Goal: Task Accomplishment & Management: Complete application form

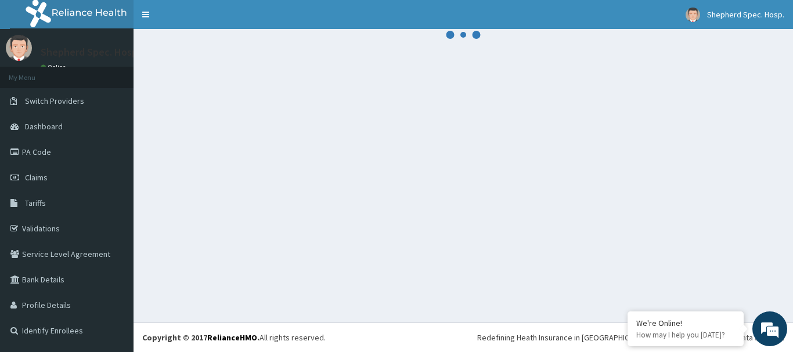
drag, startPoint x: 572, startPoint y: 244, endPoint x: 579, endPoint y: 253, distance: 12.0
click at [572, 244] on div at bounding box center [462, 176] width 659 height 294
click at [379, 111] on div at bounding box center [462, 176] width 659 height 294
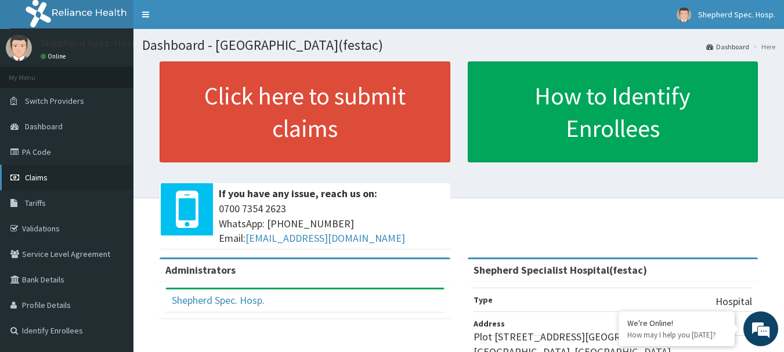
click at [26, 169] on link "Claims" at bounding box center [66, 178] width 133 height 26
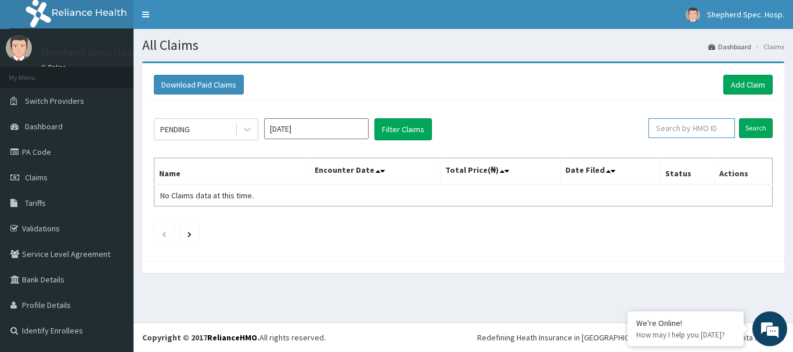
click at [704, 127] on input "text" at bounding box center [691, 128] width 86 height 20
paste input "nge/10032/a"
type input "nge/10032/a"
click at [741, 126] on input "Search" at bounding box center [756, 128] width 34 height 20
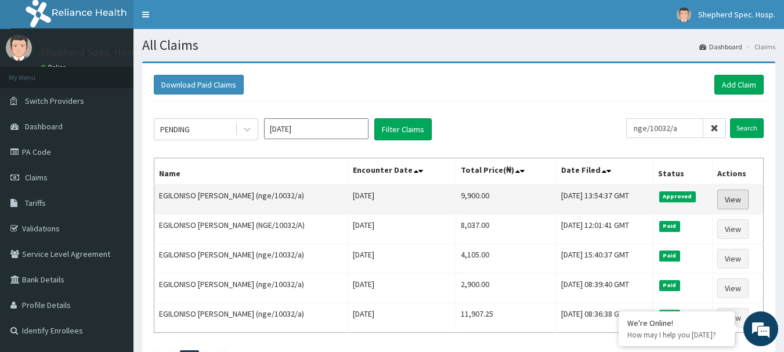
click at [746, 200] on link "View" at bounding box center [732, 200] width 31 height 20
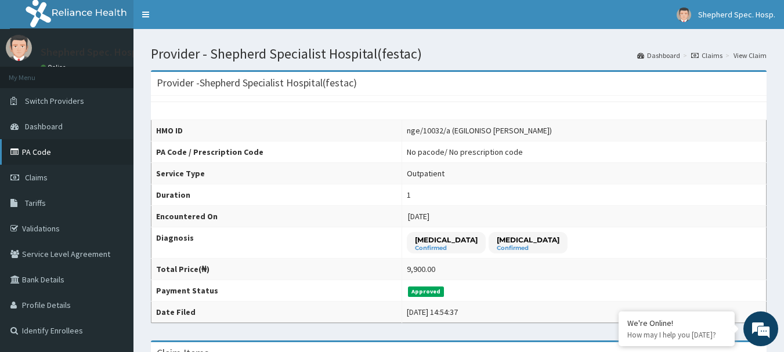
click at [51, 151] on link "PA Code" at bounding box center [66, 152] width 133 height 26
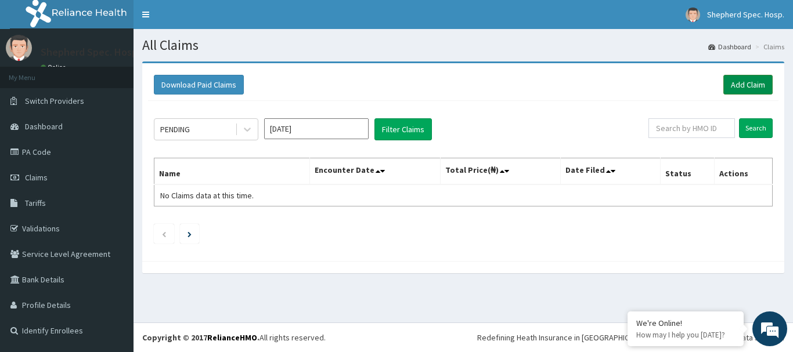
click at [754, 84] on link "Add Claim" at bounding box center [747, 85] width 49 height 20
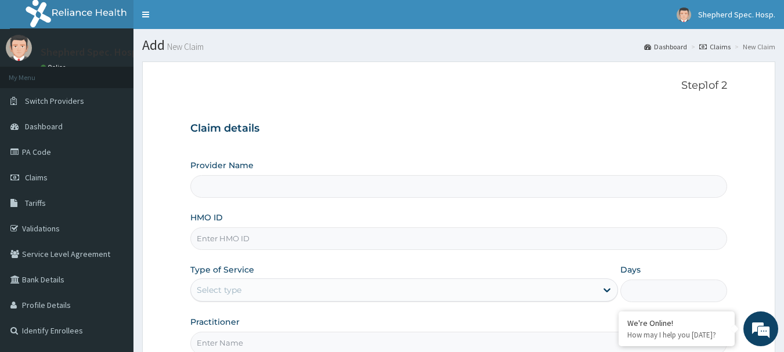
click at [295, 237] on input "HMO ID" at bounding box center [458, 238] width 537 height 23
type input "Shepherd Specialist Hospital(festac)"
paste input "nge/10032/a"
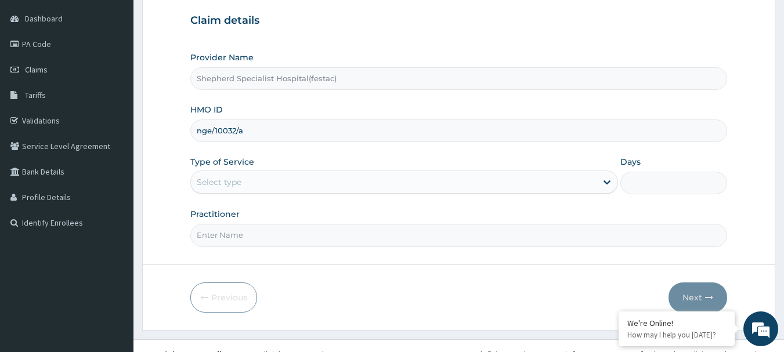
scroll to position [125, 0]
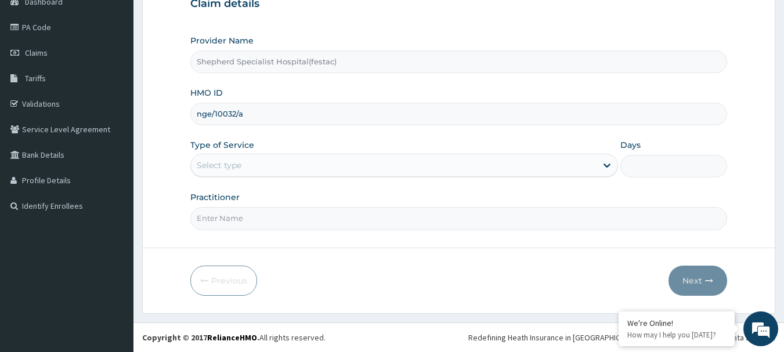
type input "nge/10032/a"
click at [317, 179] on div "Provider Name Shepherd Specialist Hospital(festac) HMO ID nge/10032/a Type of S…" at bounding box center [458, 132] width 537 height 195
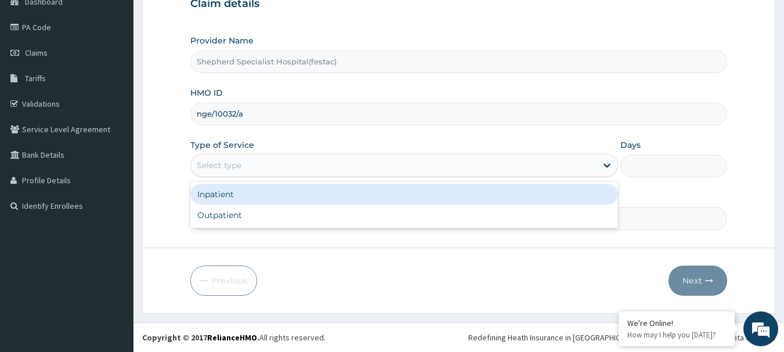
click at [323, 160] on div "Select type" at bounding box center [394, 165] width 406 height 19
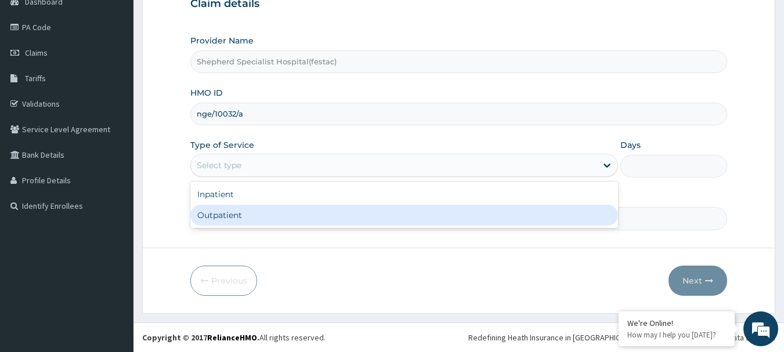
click at [279, 212] on div "Outpatient" at bounding box center [404, 215] width 428 height 21
type input "1"
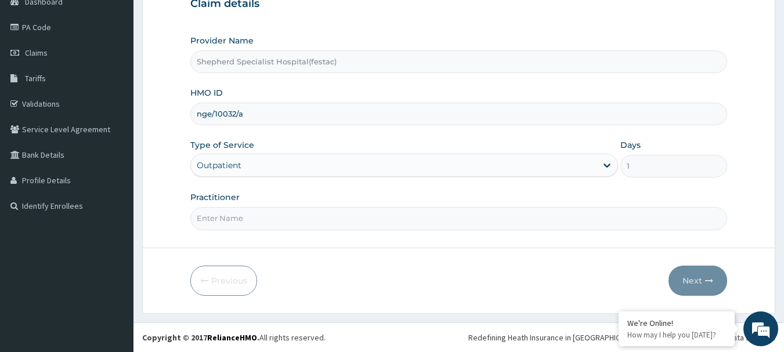
click at [281, 217] on input "Practitioner" at bounding box center [458, 218] width 537 height 23
type input "c"
click at [210, 218] on input "DRCHRIS" at bounding box center [458, 218] width 537 height 23
type input "DR CHRIS"
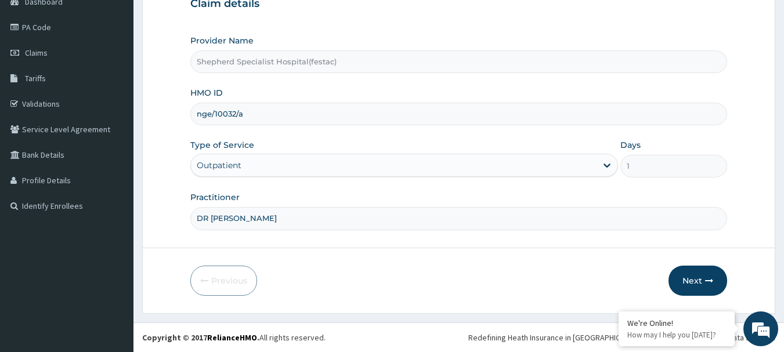
drag, startPoint x: 313, startPoint y: 285, endPoint x: 193, endPoint y: 197, distance: 149.0
click at [313, 284] on div "Previous Next" at bounding box center [458, 281] width 537 height 30
click at [704, 284] on button "Next" at bounding box center [697, 281] width 59 height 30
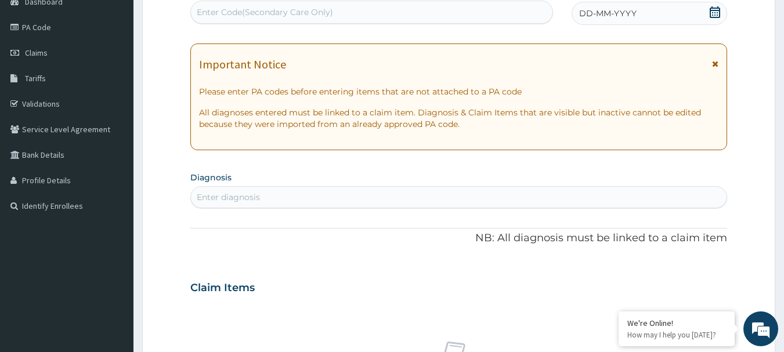
click at [713, 12] on icon at bounding box center [715, 12] width 12 height 12
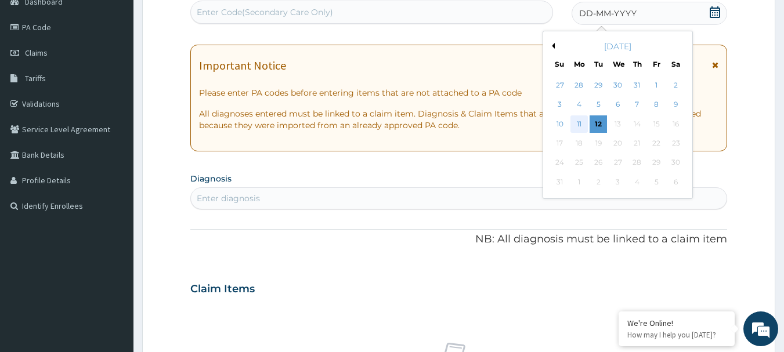
click at [578, 125] on div "11" at bounding box center [578, 123] width 17 height 17
click at [578, 125] on p "All diagnoses entered must be linked to a claim item. Diagnosis & Claim Items t…" at bounding box center [459, 119] width 520 height 23
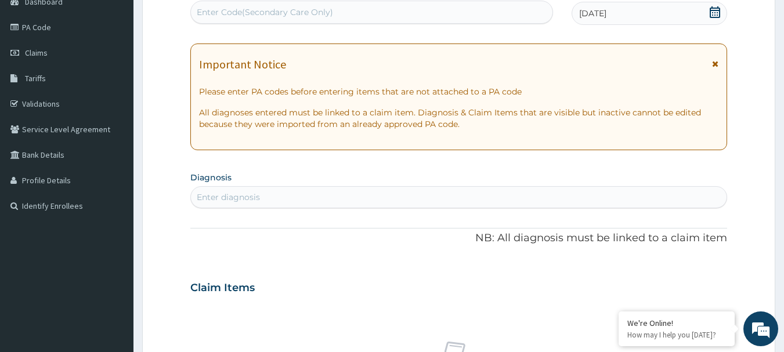
click at [292, 198] on div "Enter diagnosis" at bounding box center [459, 197] width 536 height 19
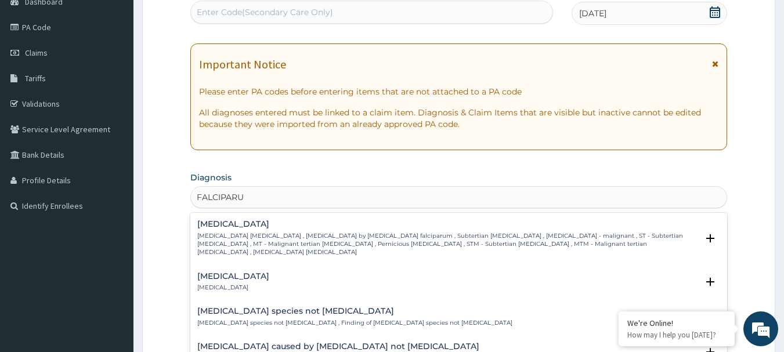
type input "FALCIPARUM"
click at [258, 231] on div "Falciparum malaria Falciparum malaria , Malignant tertian malaria , Malaria by …" at bounding box center [447, 238] width 501 height 37
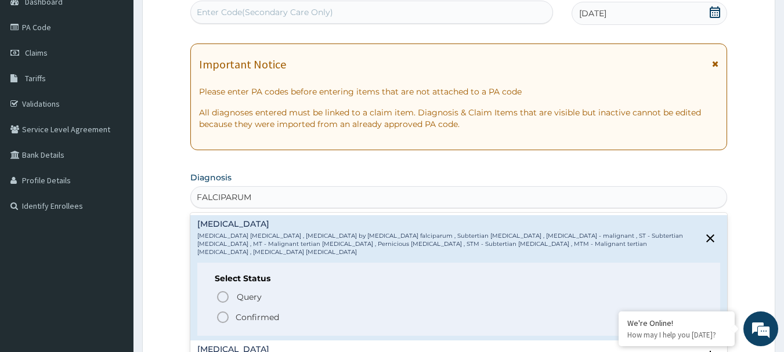
click at [226, 310] on icon "status option filled" at bounding box center [223, 317] width 14 height 14
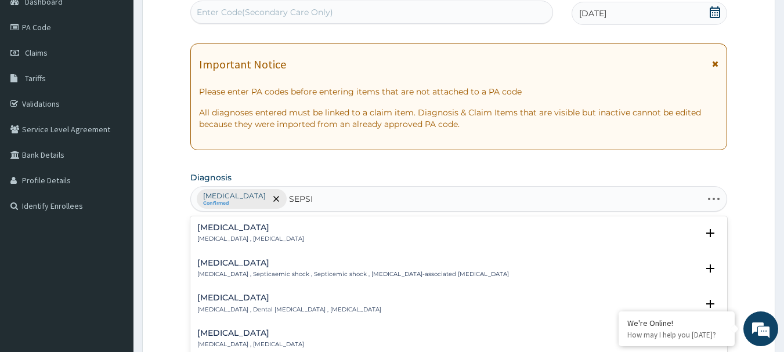
type input "SEPSIS"
click at [197, 241] on p "Systemic infection , Sepsis" at bounding box center [250, 239] width 107 height 8
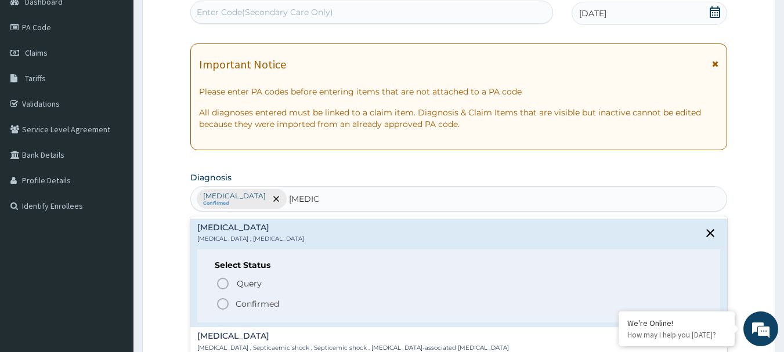
click at [226, 306] on icon "status option filled" at bounding box center [223, 304] width 14 height 14
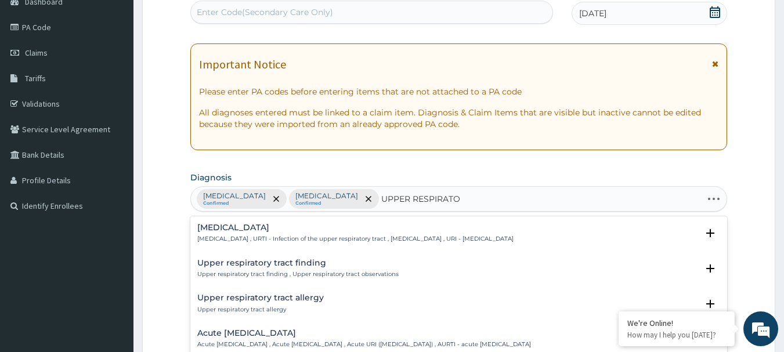
type input "UPPER RESPIRATOR"
click at [262, 233] on div "Upper respiratory infection Upper respiratory infection , URTI - Infection of t…" at bounding box center [355, 233] width 316 height 20
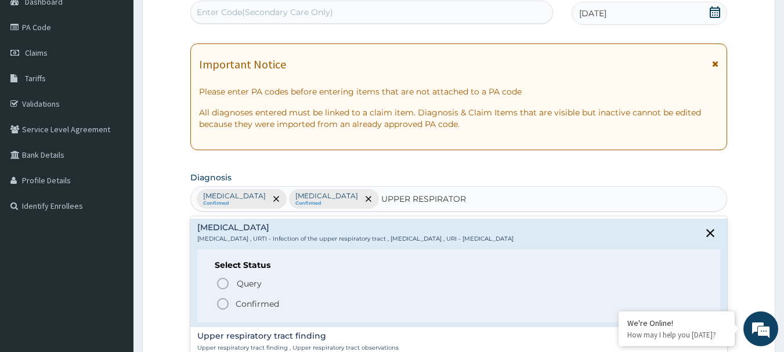
click at [220, 306] on icon "status option filled" at bounding box center [223, 304] width 14 height 14
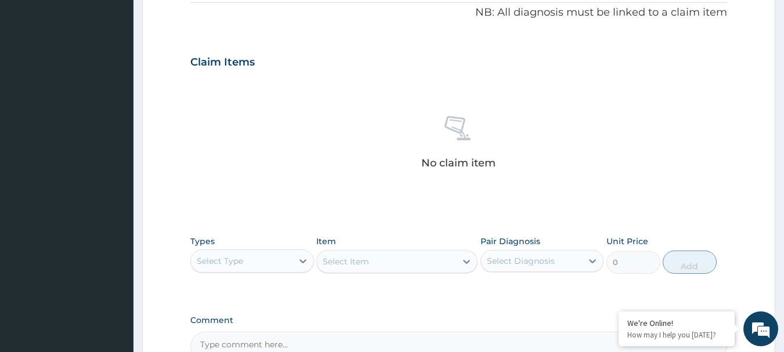
scroll to position [415, 0]
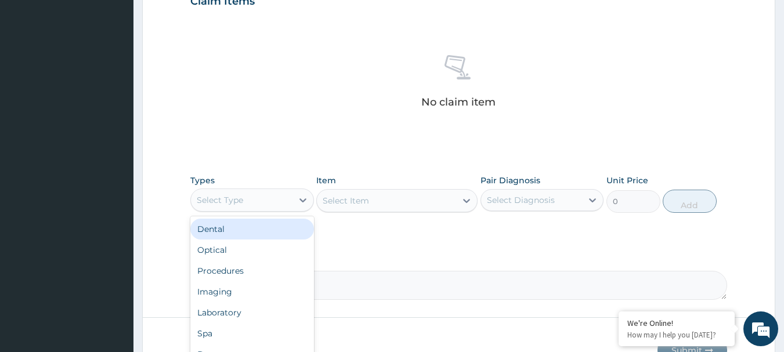
click at [261, 194] on div "Select Type" at bounding box center [242, 200] width 102 height 19
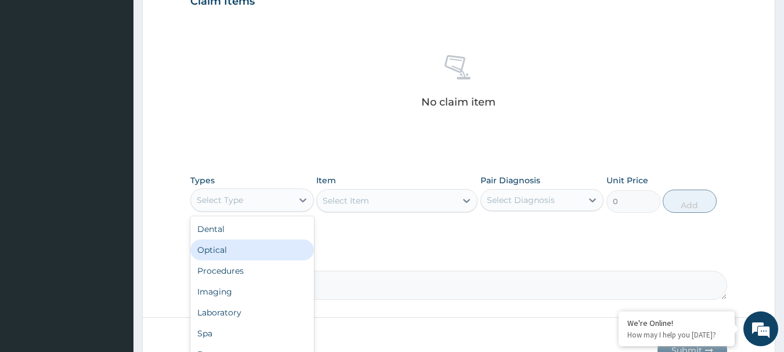
scroll to position [39, 0]
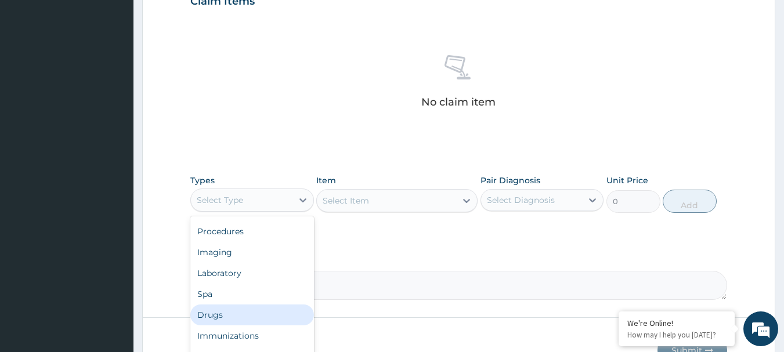
click at [231, 315] on div "Drugs" at bounding box center [252, 315] width 124 height 21
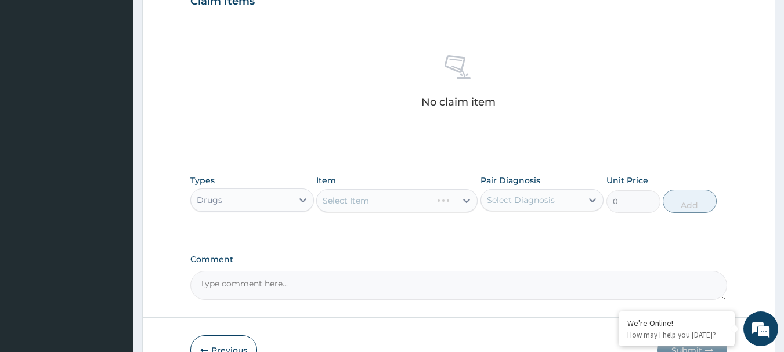
click at [393, 193] on div "Select Item" at bounding box center [396, 200] width 161 height 23
click at [388, 211] on div "Select Item" at bounding box center [396, 200] width 161 height 23
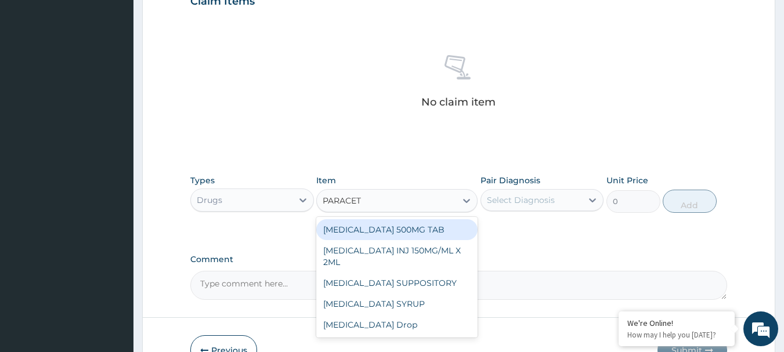
type input "PARACETA"
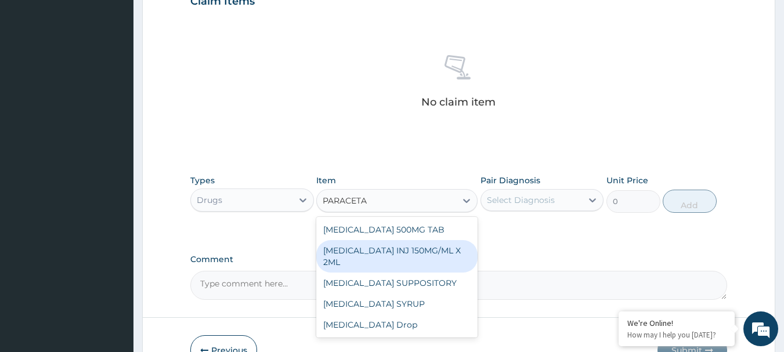
click at [375, 261] on div "PARACETAMOL INJ 150MG/ML X 2ML" at bounding box center [396, 256] width 161 height 32
type input "850"
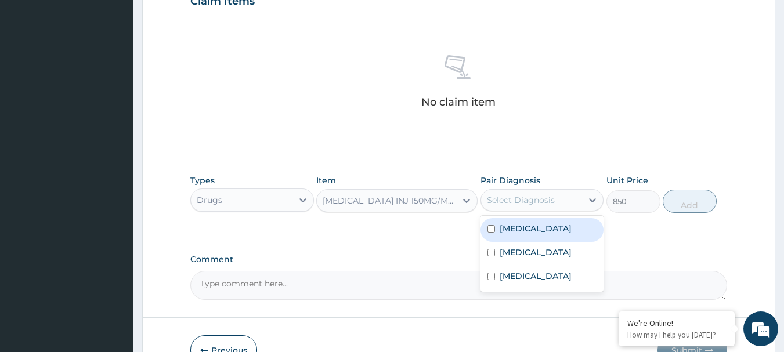
click at [505, 207] on div "Select Diagnosis" at bounding box center [532, 200] width 102 height 19
click at [507, 235] on div "Falciparum malaria" at bounding box center [542, 230] width 124 height 24
checkbox input "true"
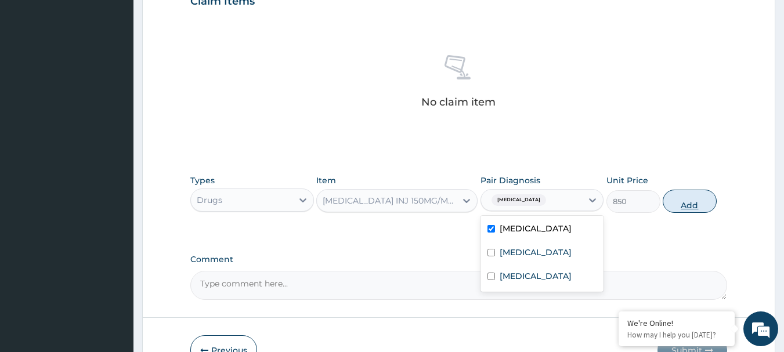
click at [674, 203] on button "Add" at bounding box center [690, 201] width 54 height 23
type input "0"
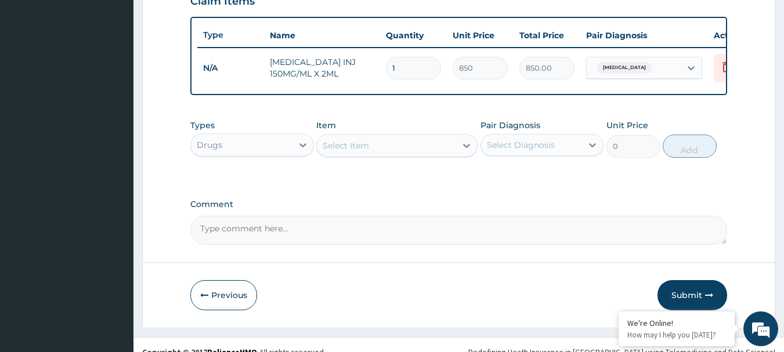
type input "12"
type input "10200.00"
type input "12"
click at [346, 151] on div "Select Item" at bounding box center [346, 146] width 46 height 12
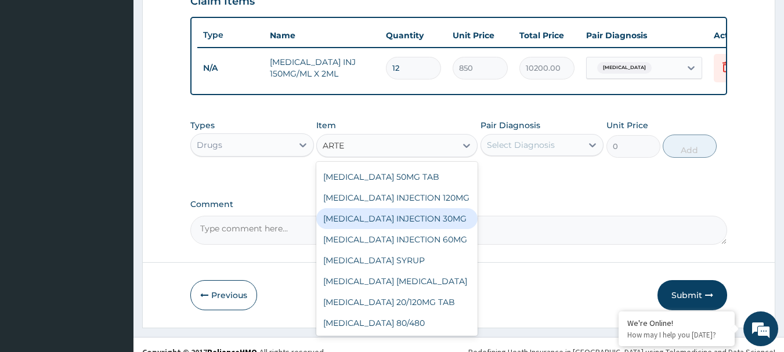
scroll to position [0, 0]
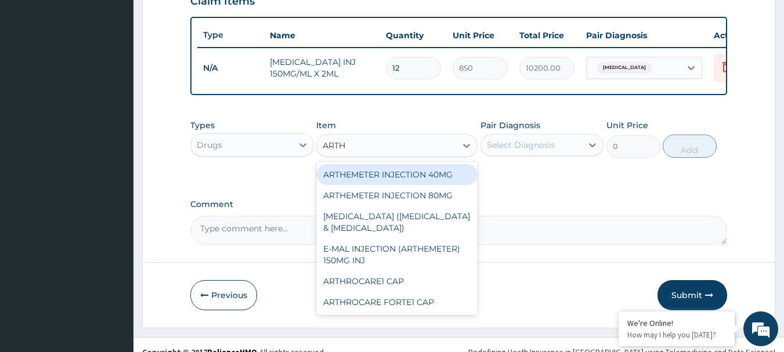
type input "ARTHE"
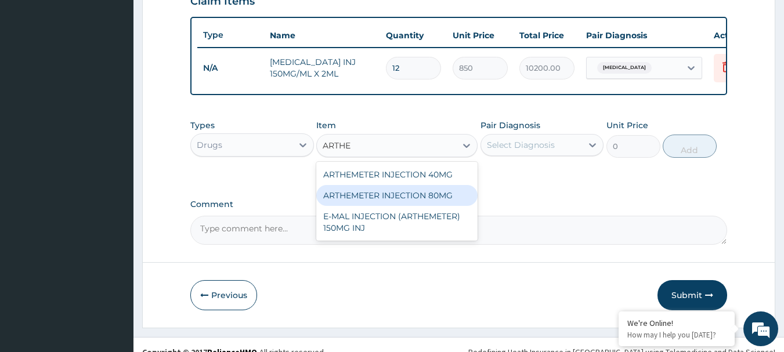
click at [420, 199] on div "ARTHEMETER INJECTION 80MG" at bounding box center [396, 195] width 161 height 21
type input "850"
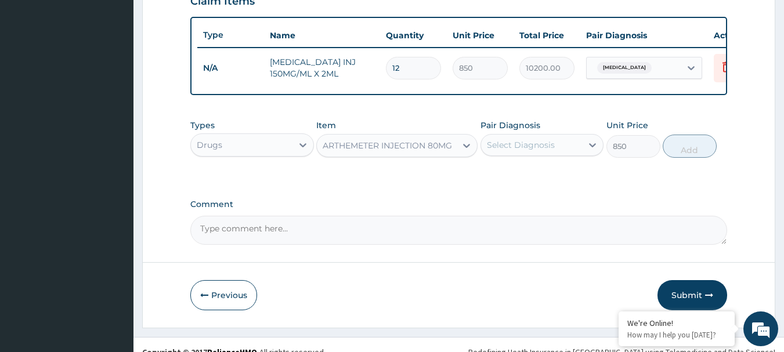
click at [540, 151] on div "Select Diagnosis" at bounding box center [521, 145] width 68 height 12
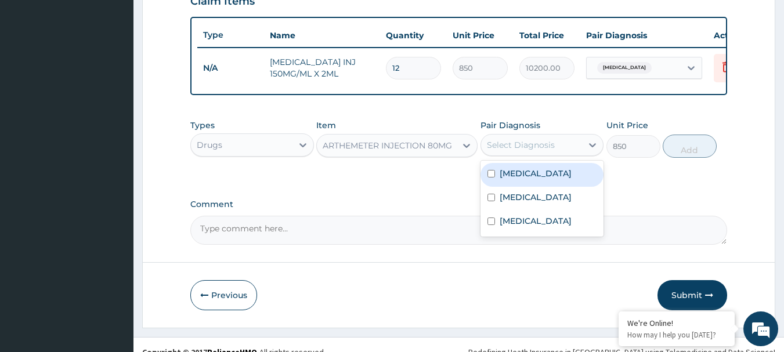
click at [527, 179] on label "Falciparum malaria" at bounding box center [536, 174] width 72 height 12
checkbox input "true"
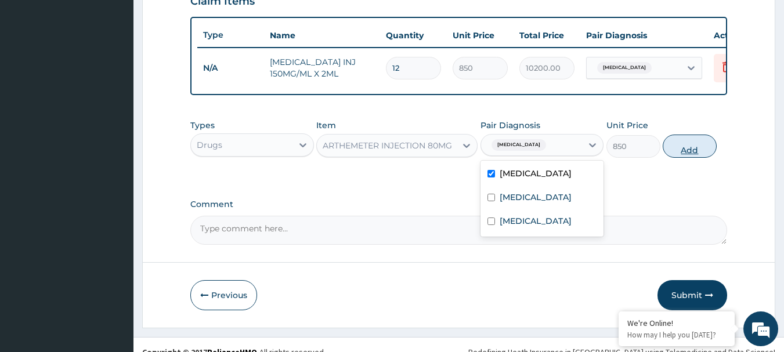
click at [695, 153] on button "Add" at bounding box center [690, 146] width 54 height 23
type input "0"
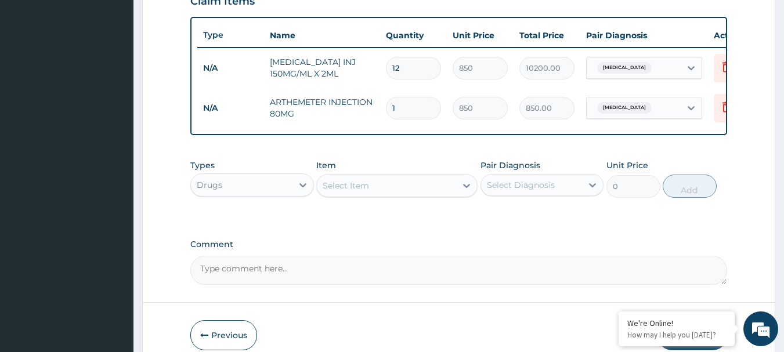
type input "0.00"
type input "6"
type input "5100.00"
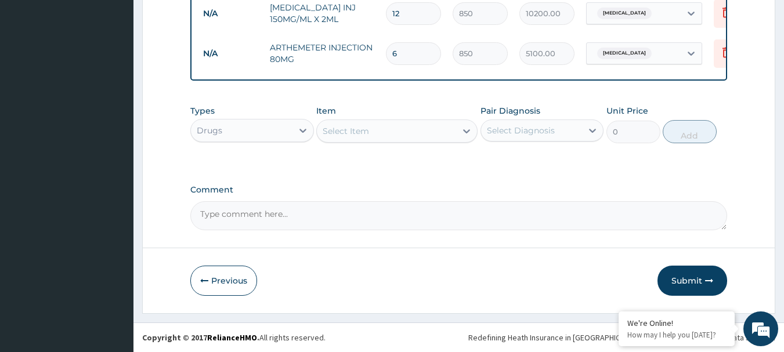
type input "6"
click at [372, 132] on div "Select Item" at bounding box center [386, 131] width 139 height 19
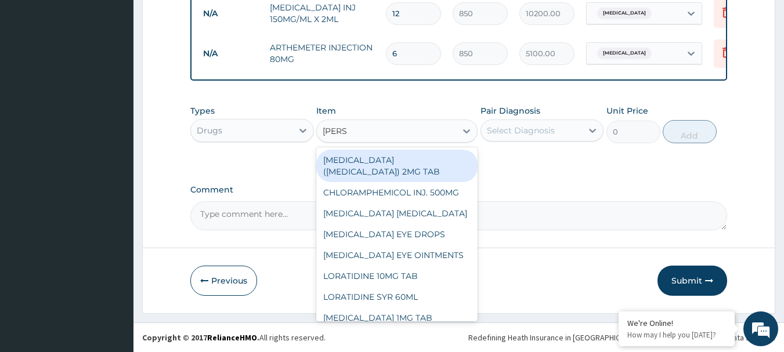
type input "LORAT"
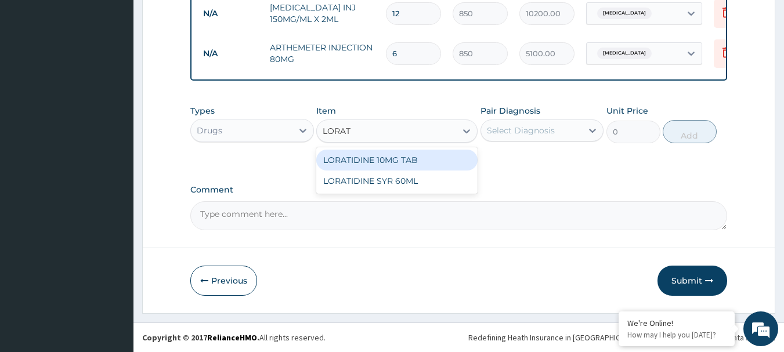
click at [377, 160] on div "LORATIDINE 10MG TAB" at bounding box center [396, 160] width 161 height 21
type input "55.25"
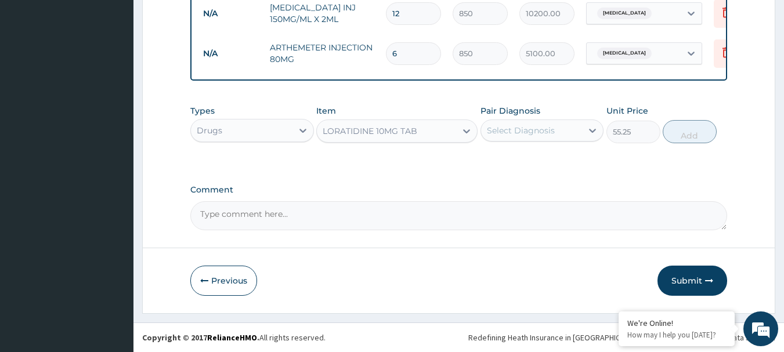
click at [536, 140] on div "Select Diagnosis" at bounding box center [532, 130] width 102 height 19
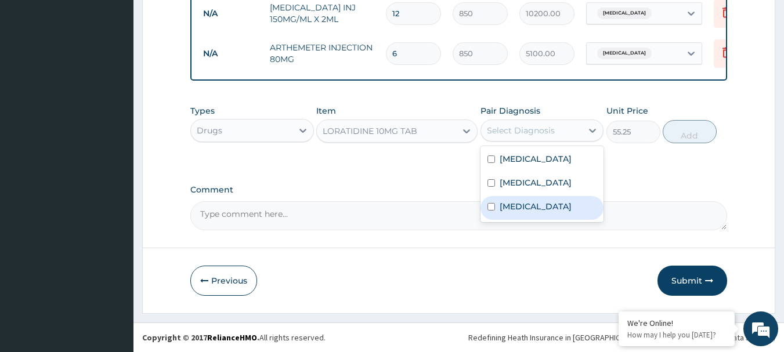
click at [521, 212] on label "Upper respiratory infection" at bounding box center [536, 207] width 72 height 12
checkbox input "true"
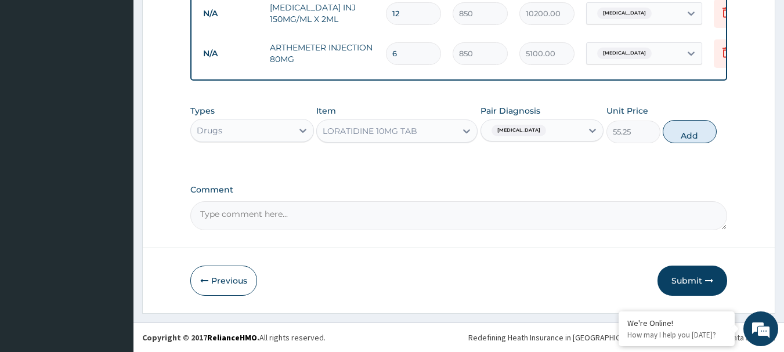
click at [678, 157] on div "Types Drugs Item LORATIDINE 10MG TAB Pair Diagnosis Upper respiratory infection…" at bounding box center [458, 132] width 537 height 67
click at [686, 137] on button "Add" at bounding box center [690, 131] width 54 height 23
type input "0"
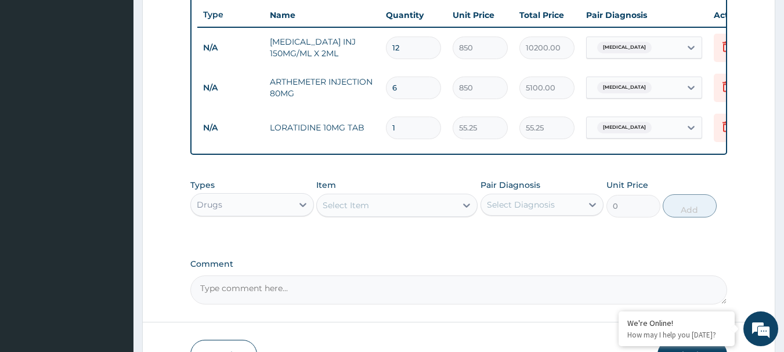
scroll to position [415, 0]
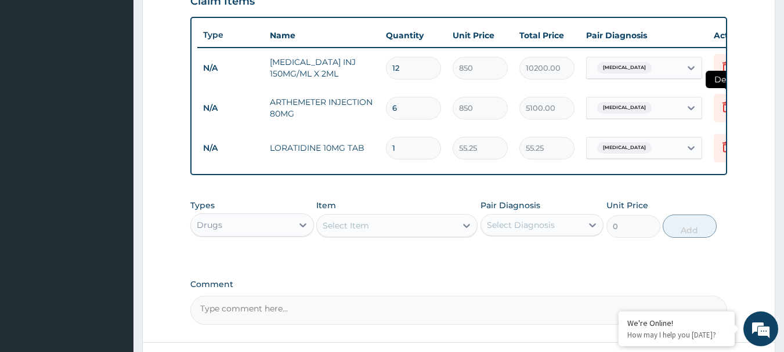
type input "0.00"
type input "4"
type input "221.00"
type input "4"
click at [747, 228] on form "Step 2 of 2 PA Code / Prescription Code Enter Code(Secondary Care Only) Encount…" at bounding box center [458, 27] width 633 height 761
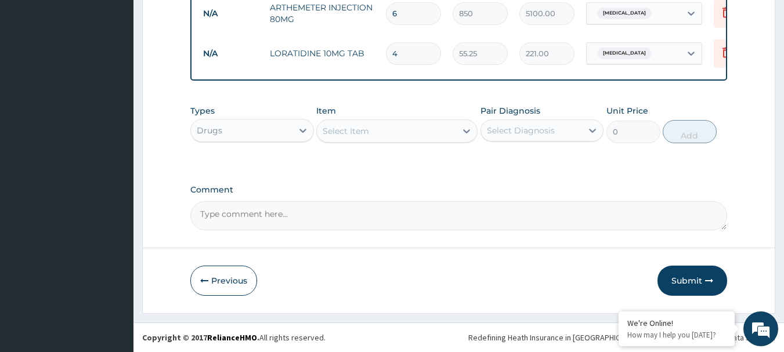
scroll to position [518, 0]
click at [686, 273] on button "Submit" at bounding box center [692, 281] width 70 height 30
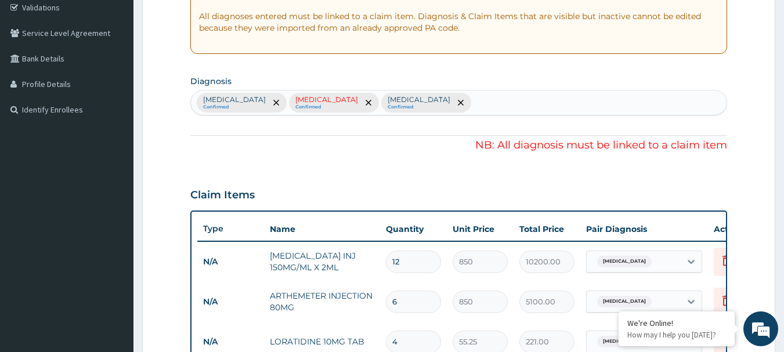
scroll to position [174, 0]
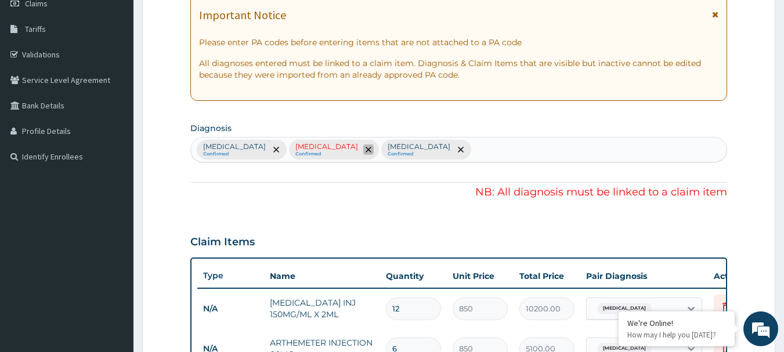
click at [366, 148] on icon "remove selection option" at bounding box center [369, 150] width 6 height 6
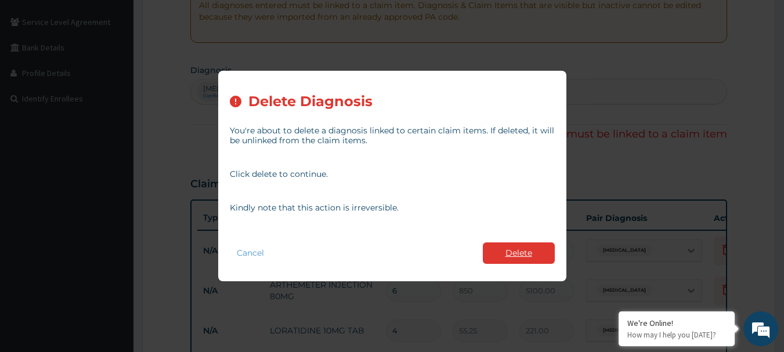
click at [510, 252] on button "Delete" at bounding box center [519, 253] width 72 height 21
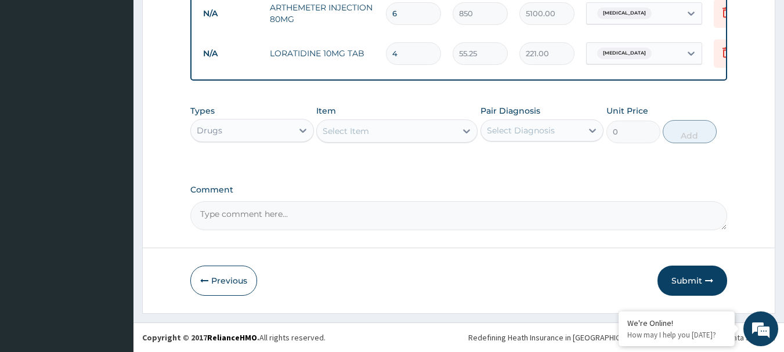
scroll to position [518, 0]
click at [682, 272] on button "Submit" at bounding box center [692, 281] width 70 height 30
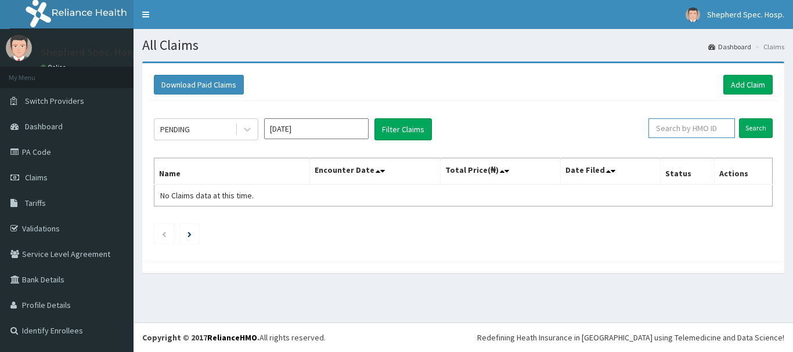
click at [707, 133] on input "text" at bounding box center [691, 128] width 86 height 20
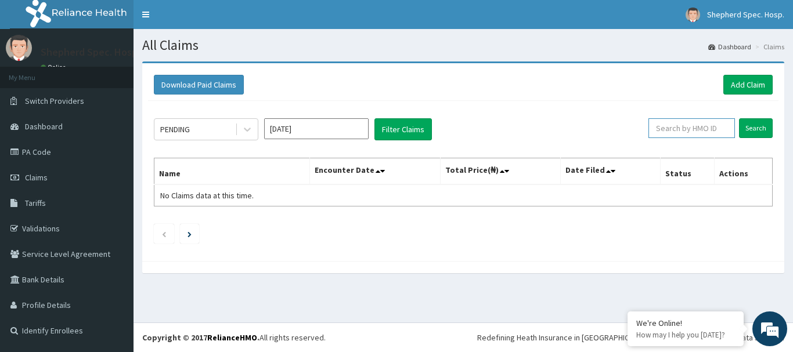
click at [707, 133] on input "text" at bounding box center [691, 128] width 86 height 20
paste input "nge/10032/a"
type input "nge/10032/a"
click at [766, 124] on input "Search" at bounding box center [756, 128] width 34 height 20
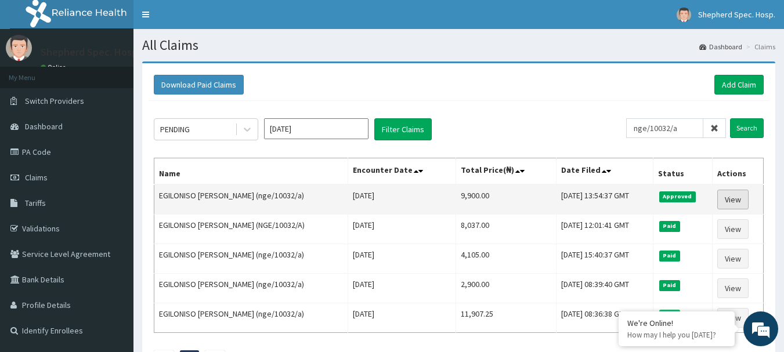
click at [736, 198] on link "View" at bounding box center [732, 200] width 31 height 20
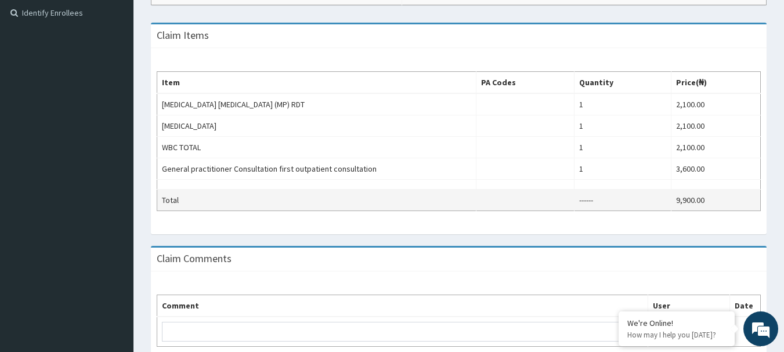
scroll to position [348, 0]
